Goal: Information Seeking & Learning: Learn about a topic

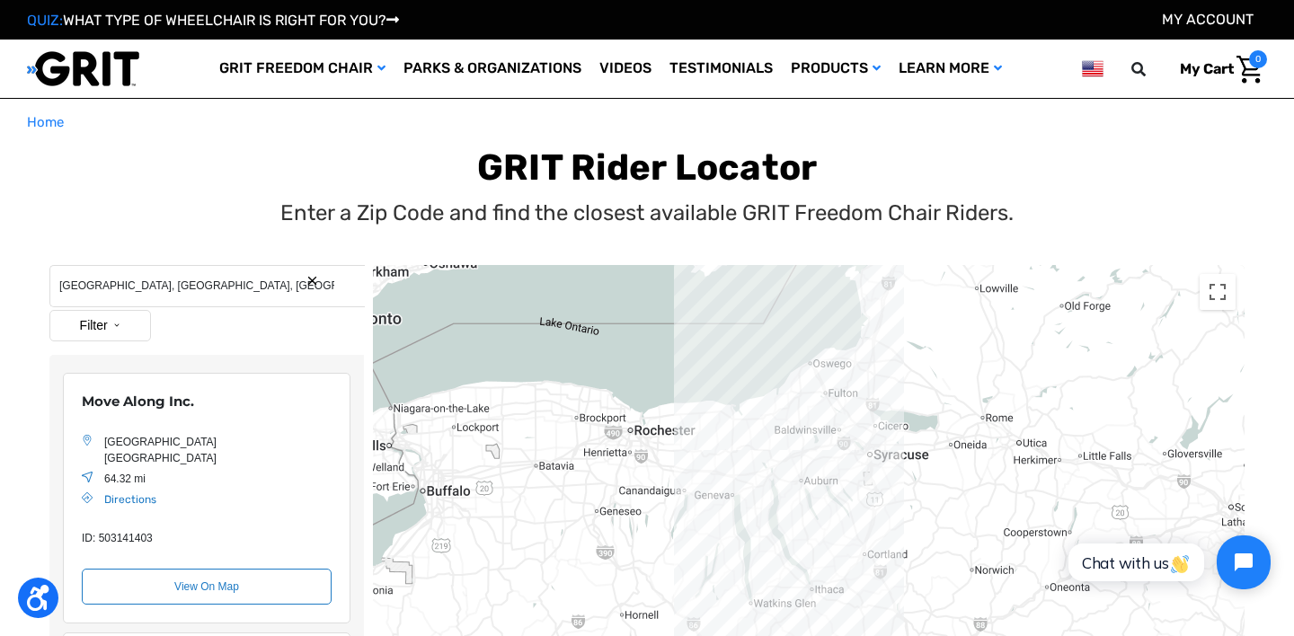
scroll to position [262, 0]
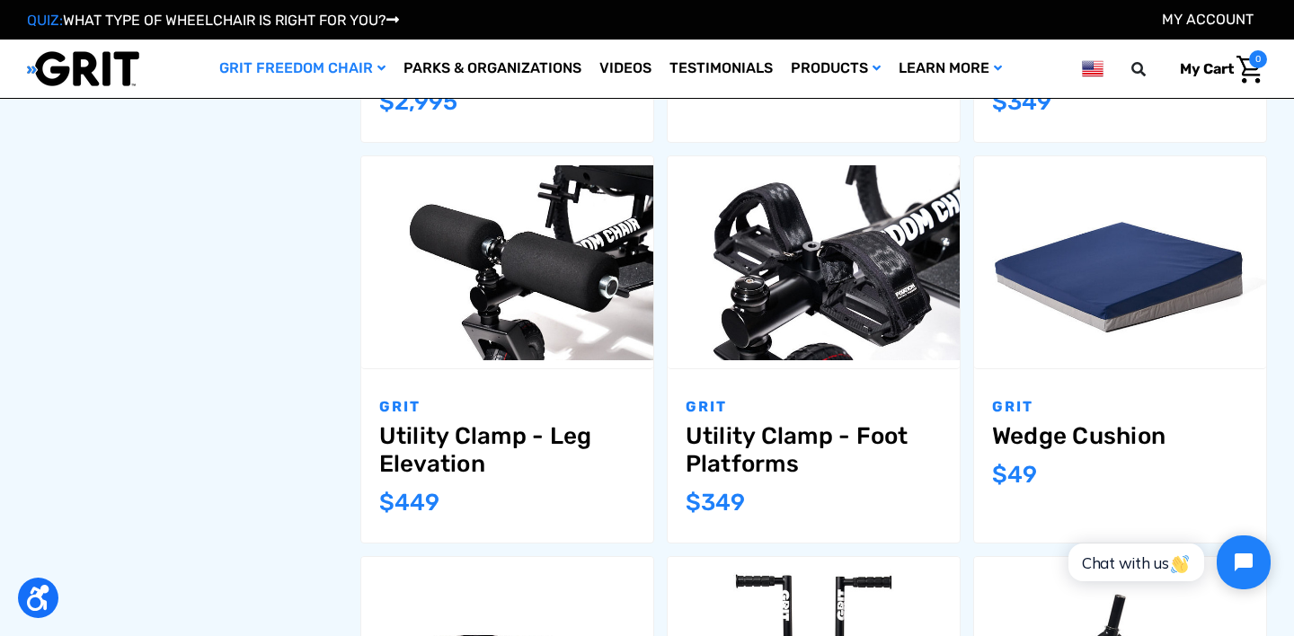
scroll to position [1038, 0]
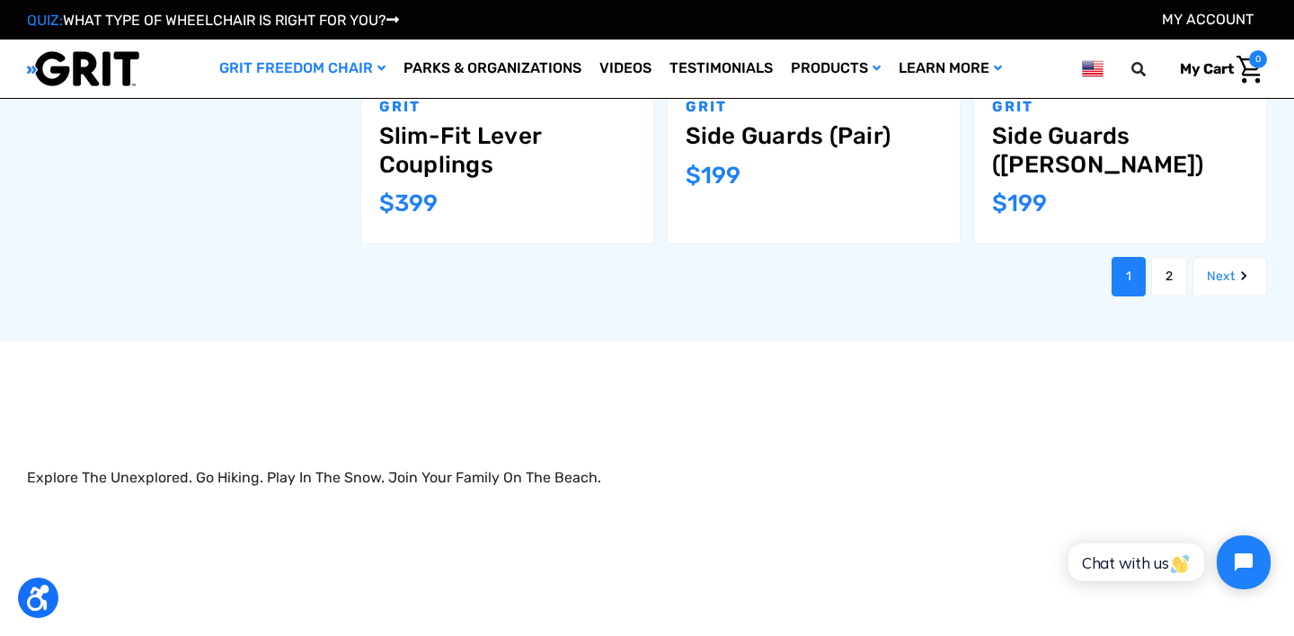
scroll to position [2160, 0]
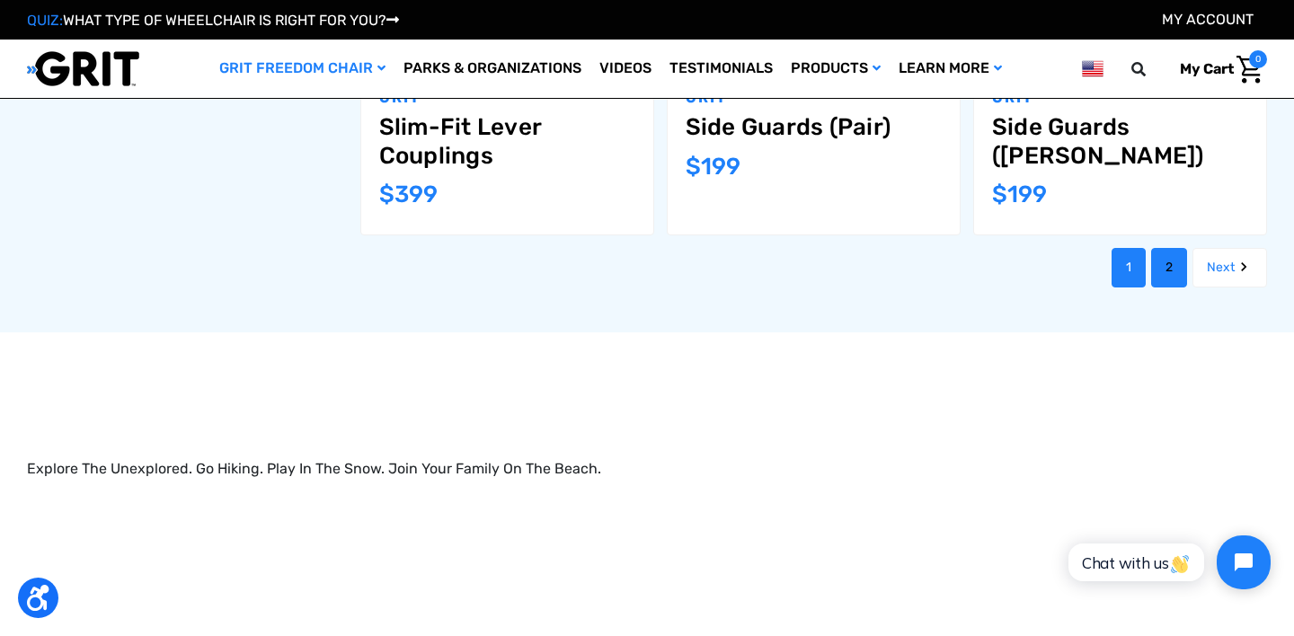
click at [1170, 252] on link "2" at bounding box center [1169, 268] width 36 height 40
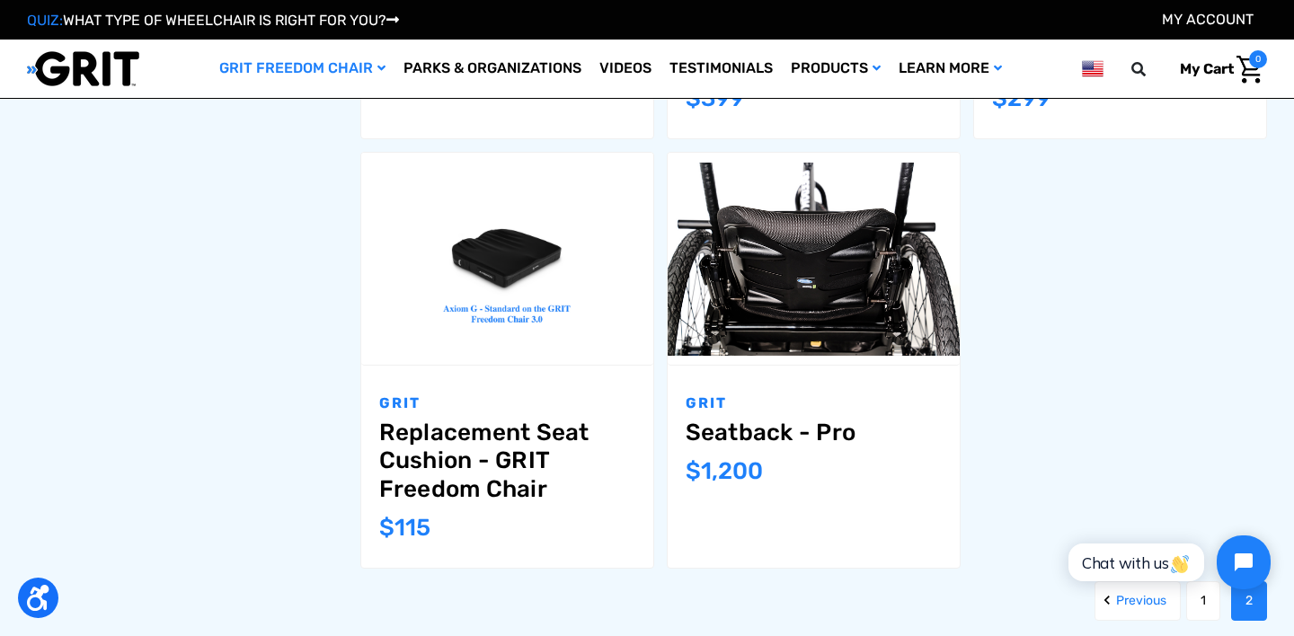
scroll to position [1828, 0]
click html "Chat with us"
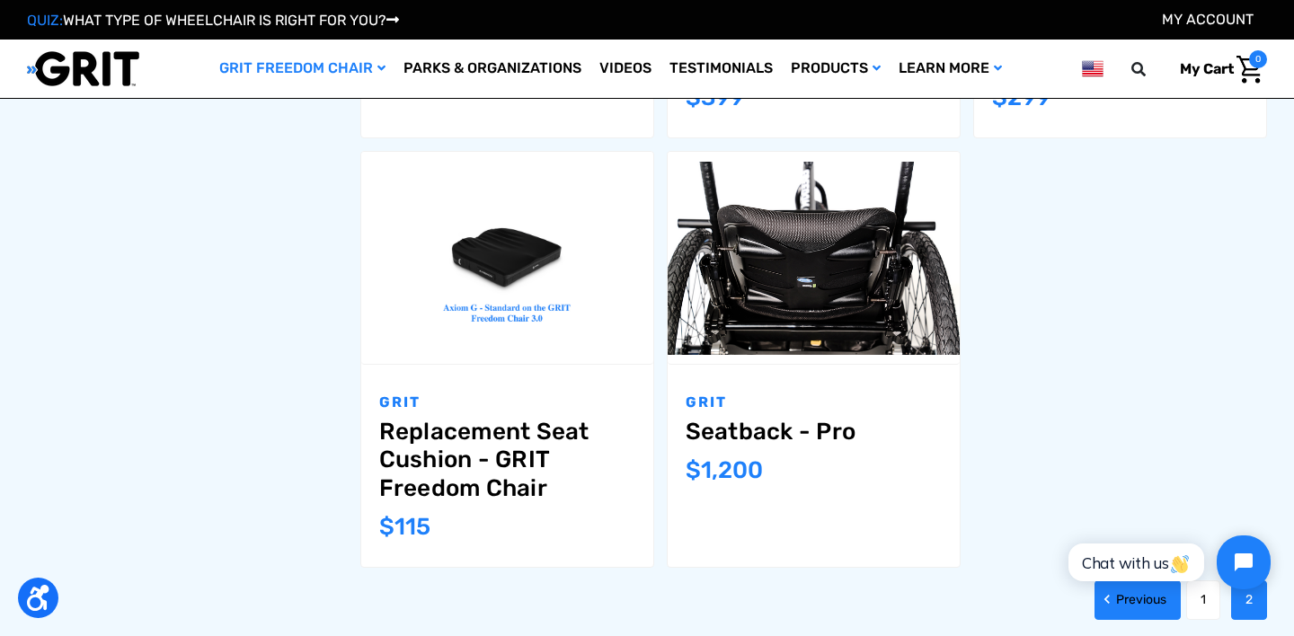
click at [1126, 606] on link "Previous" at bounding box center [1137, 600] width 86 height 40
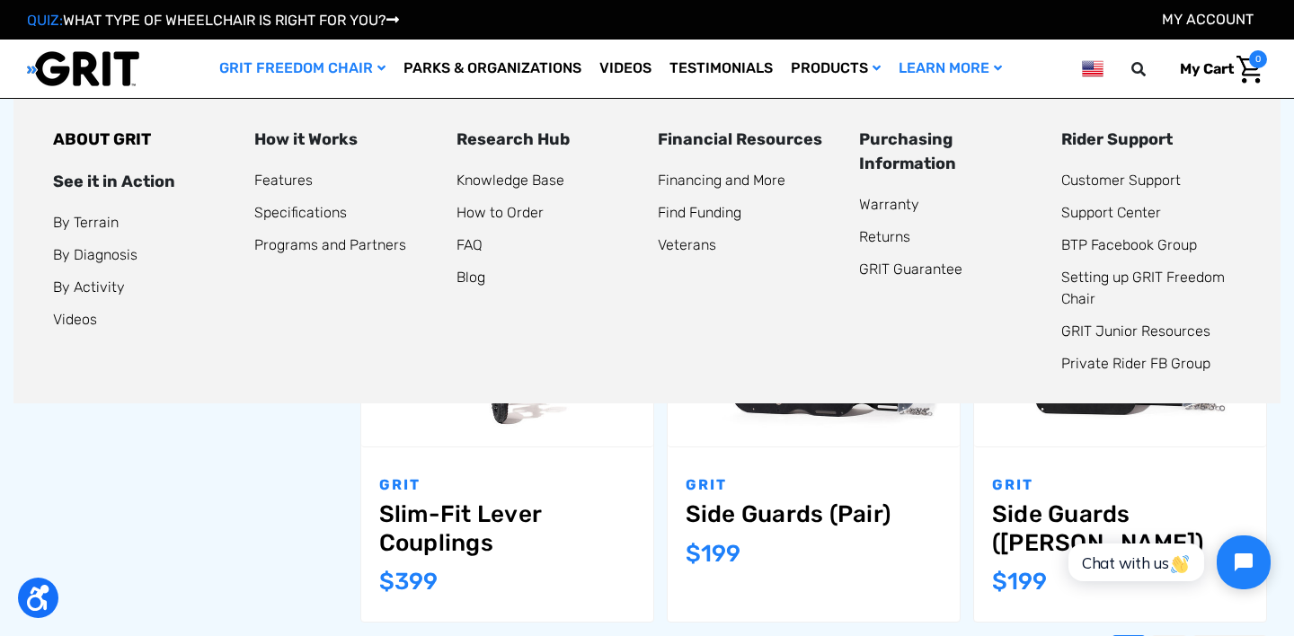
scroll to position [1833, 0]
